Goal: Information Seeking & Learning: Learn about a topic

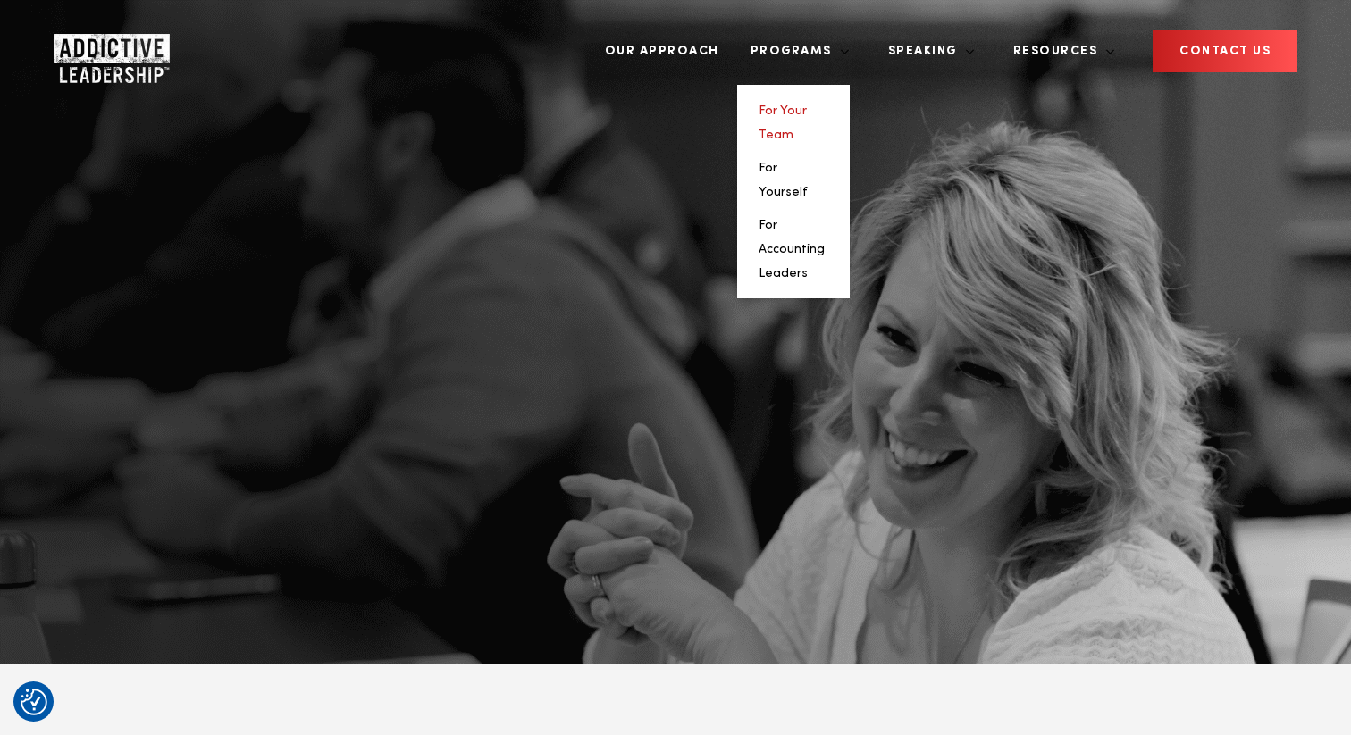
click at [807, 105] on link "For Your Team" at bounding box center [783, 123] width 48 height 37
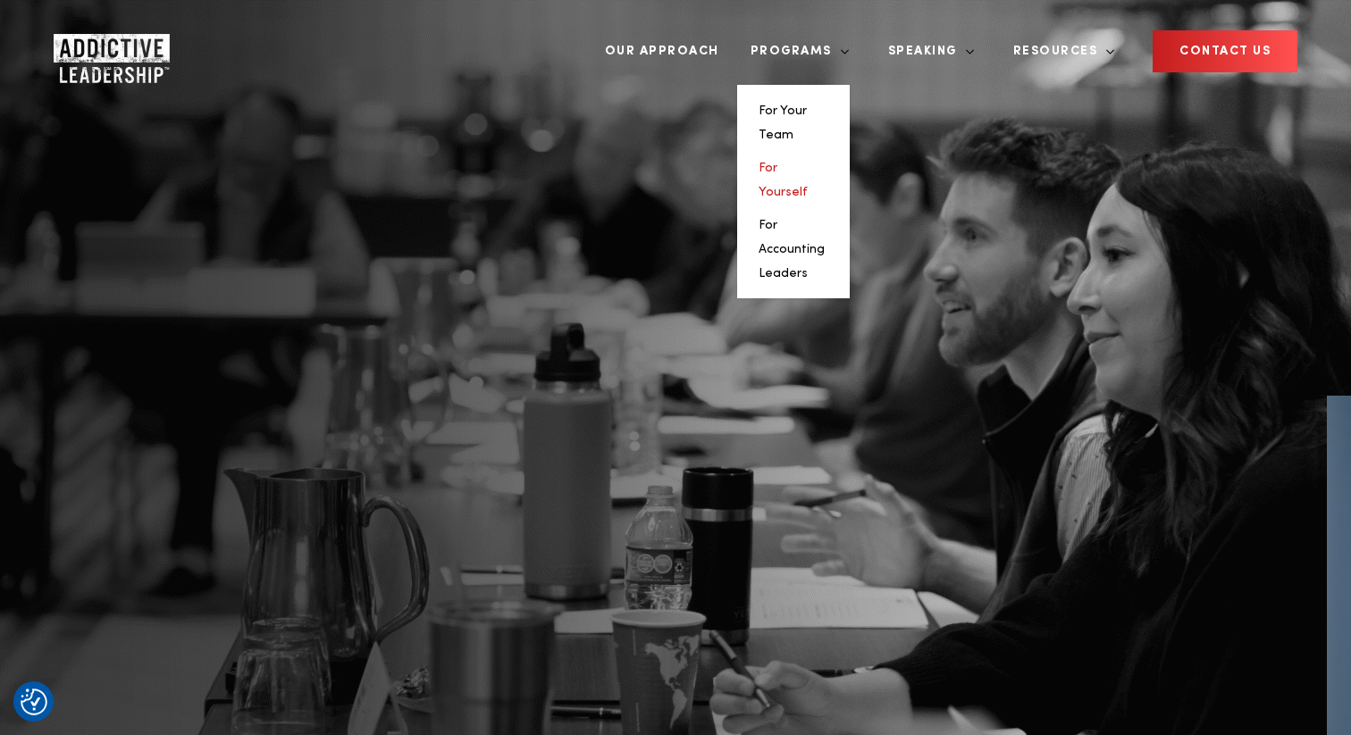
click at [808, 162] on link "For Yourself" at bounding box center [783, 180] width 49 height 37
